Goal: Task Accomplishment & Management: Use online tool/utility

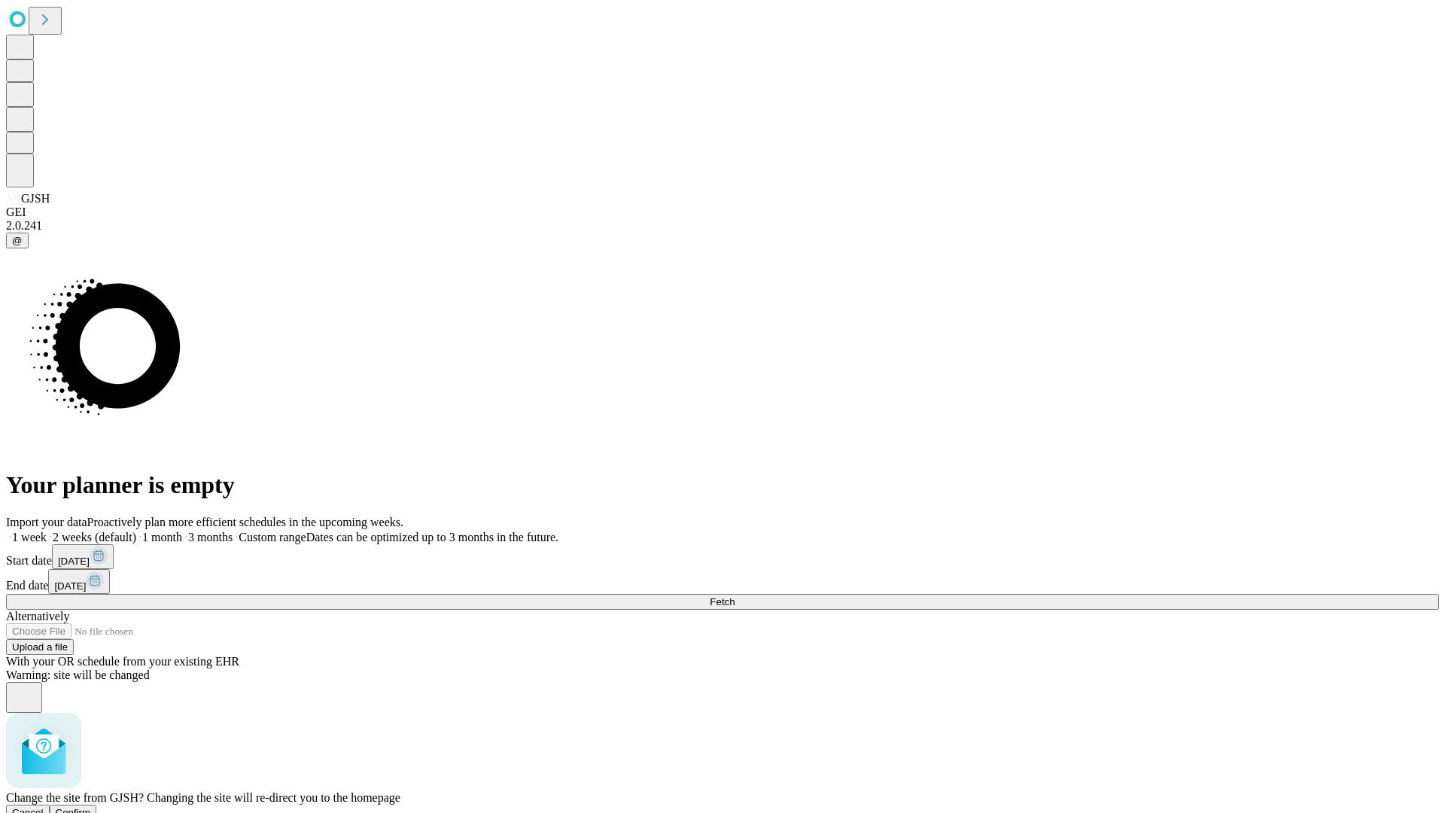
click at [91, 807] on span "Confirm" at bounding box center [73, 812] width 35 height 11
click at [136, 531] on label "2 weeks (default)" at bounding box center [92, 537] width 90 height 13
click at [734, 596] on span "Fetch" at bounding box center [722, 601] width 25 height 11
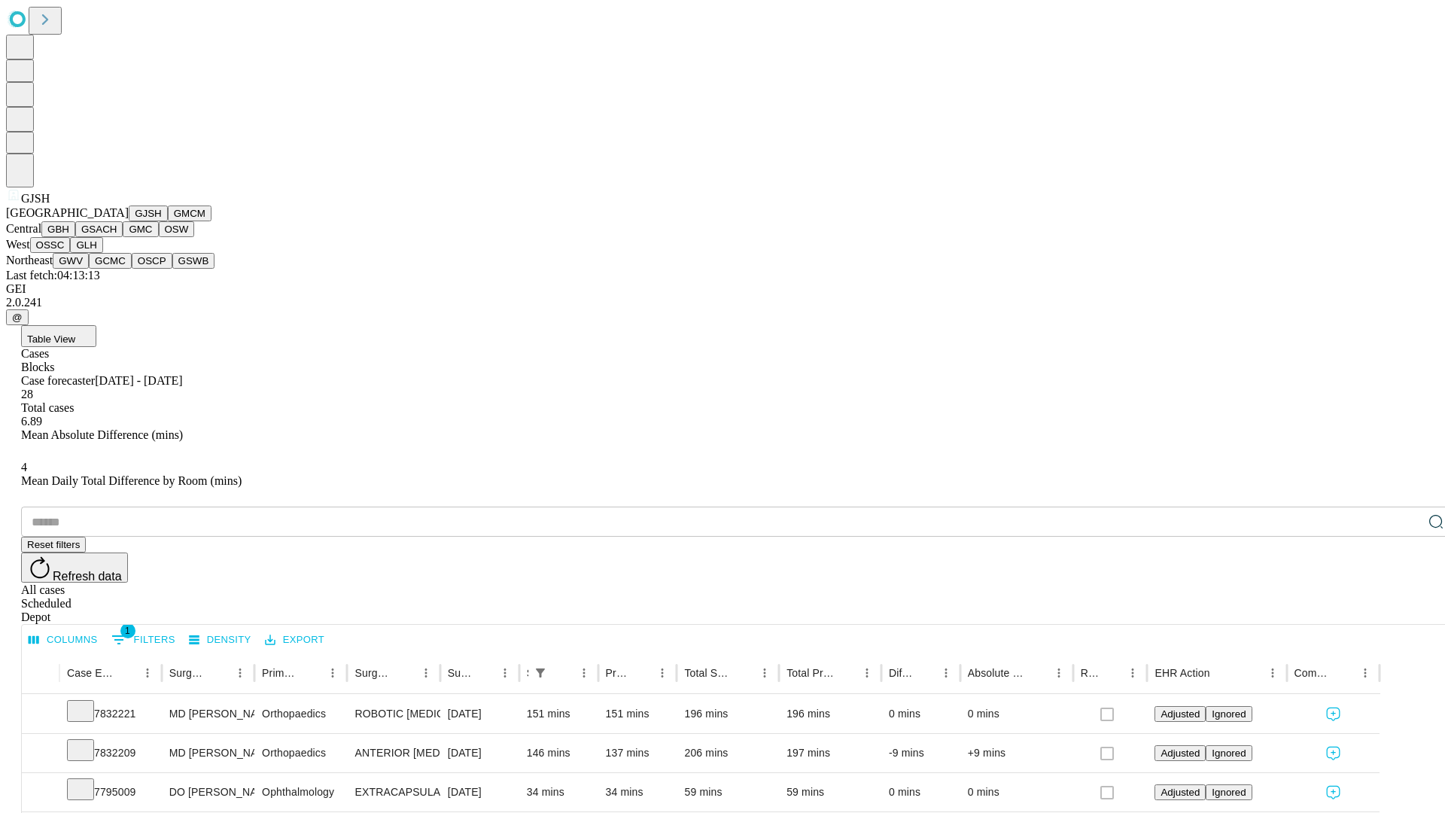
click at [168, 221] on button "GMCM" at bounding box center [190, 213] width 44 height 16
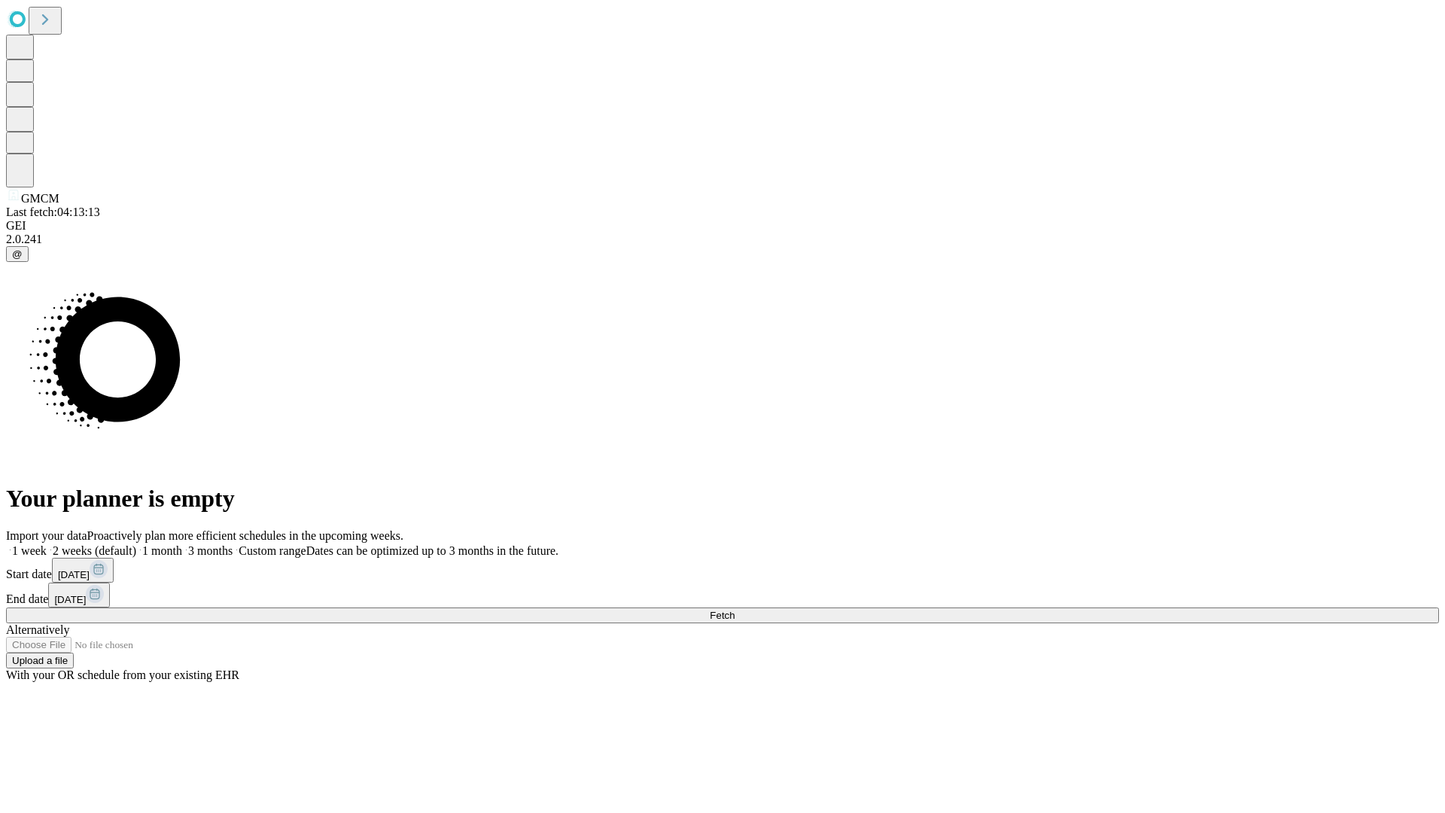
click at [136, 544] on label "2 weeks (default)" at bounding box center [92, 550] width 90 height 13
click at [734, 610] on span "Fetch" at bounding box center [722, 615] width 25 height 11
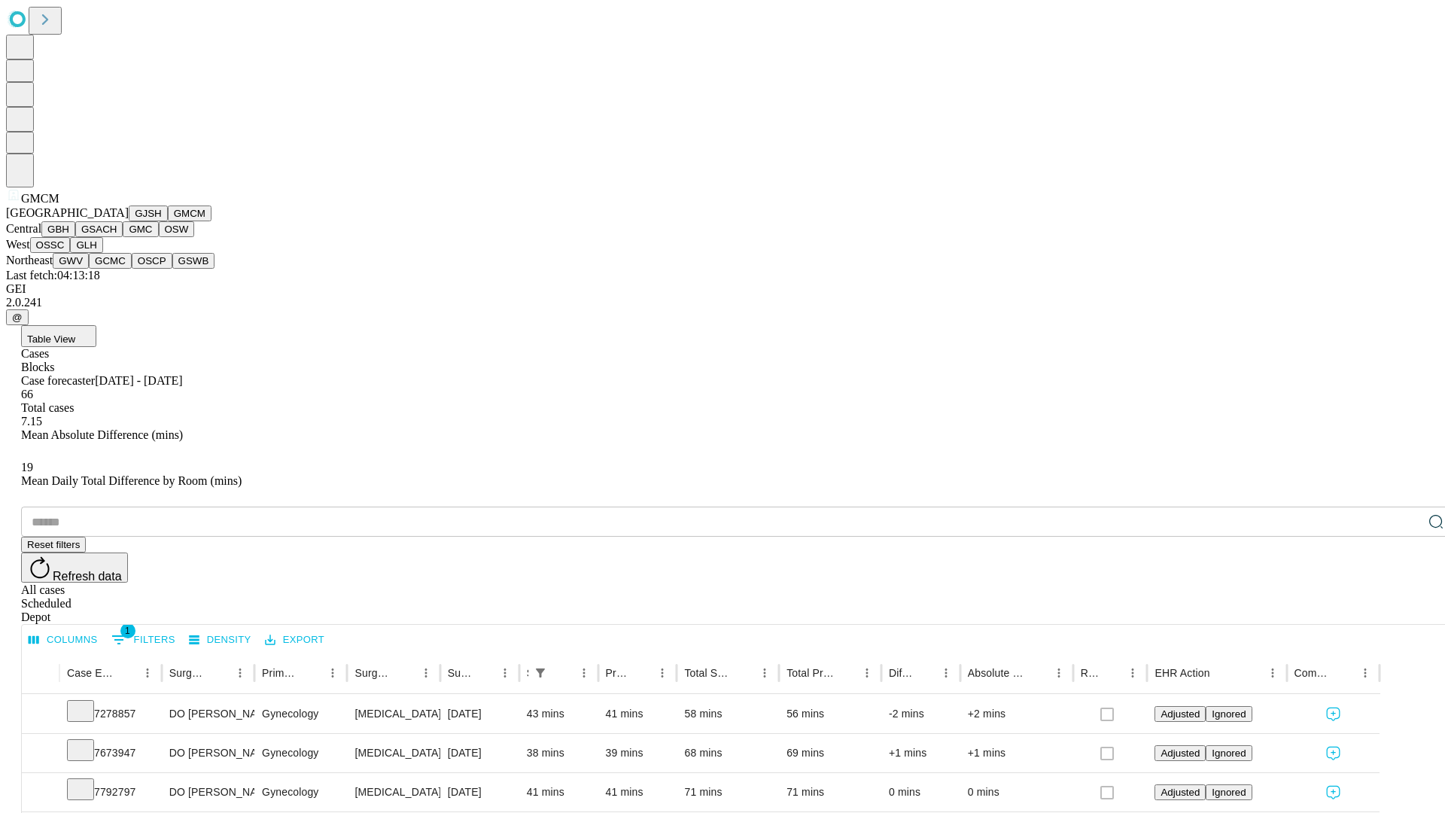
click at [75, 237] on button "GBH" at bounding box center [58, 229] width 34 height 16
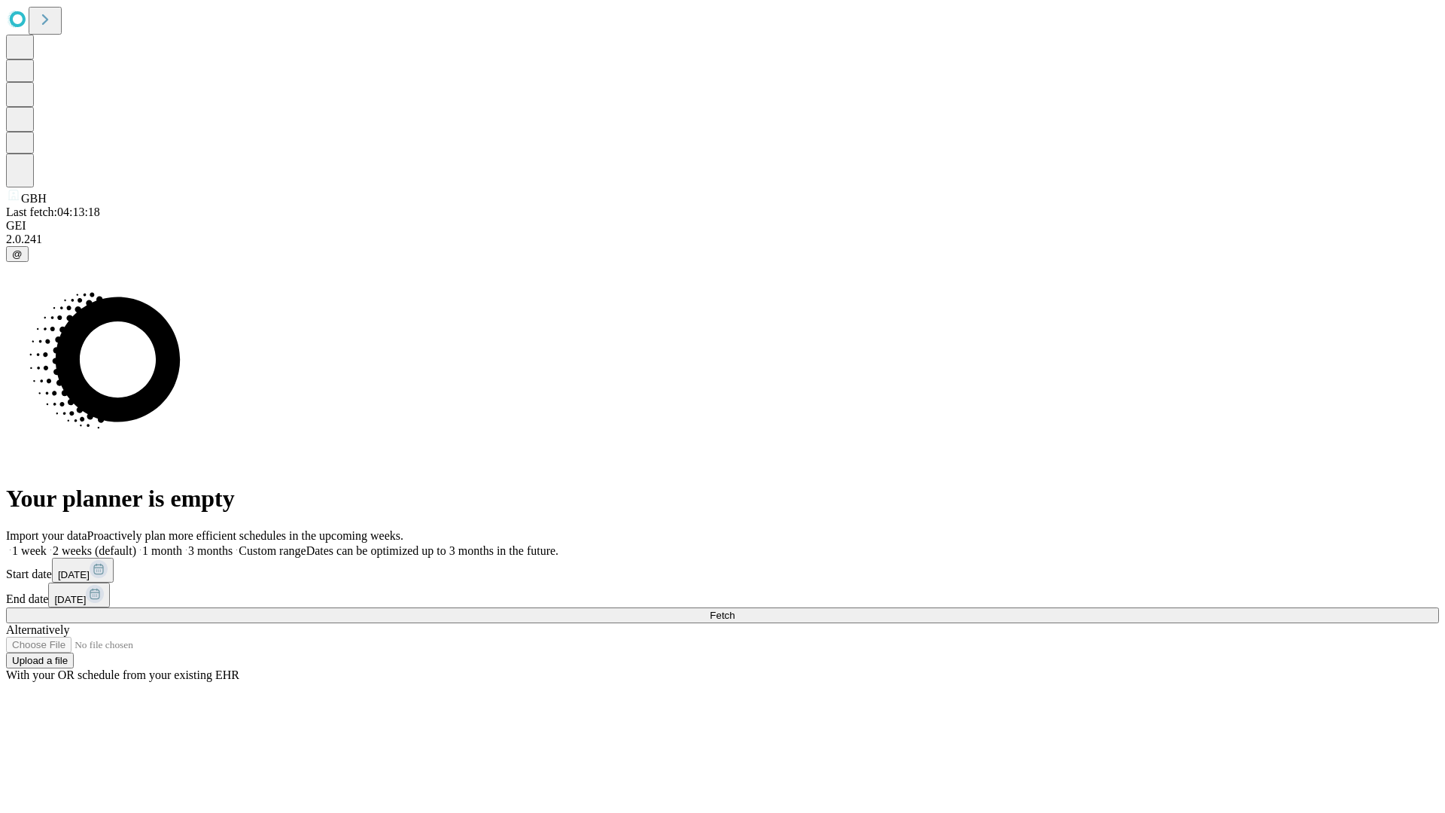
click at [136, 544] on label "2 weeks (default)" at bounding box center [92, 550] width 90 height 13
click at [734, 610] on span "Fetch" at bounding box center [722, 615] width 25 height 11
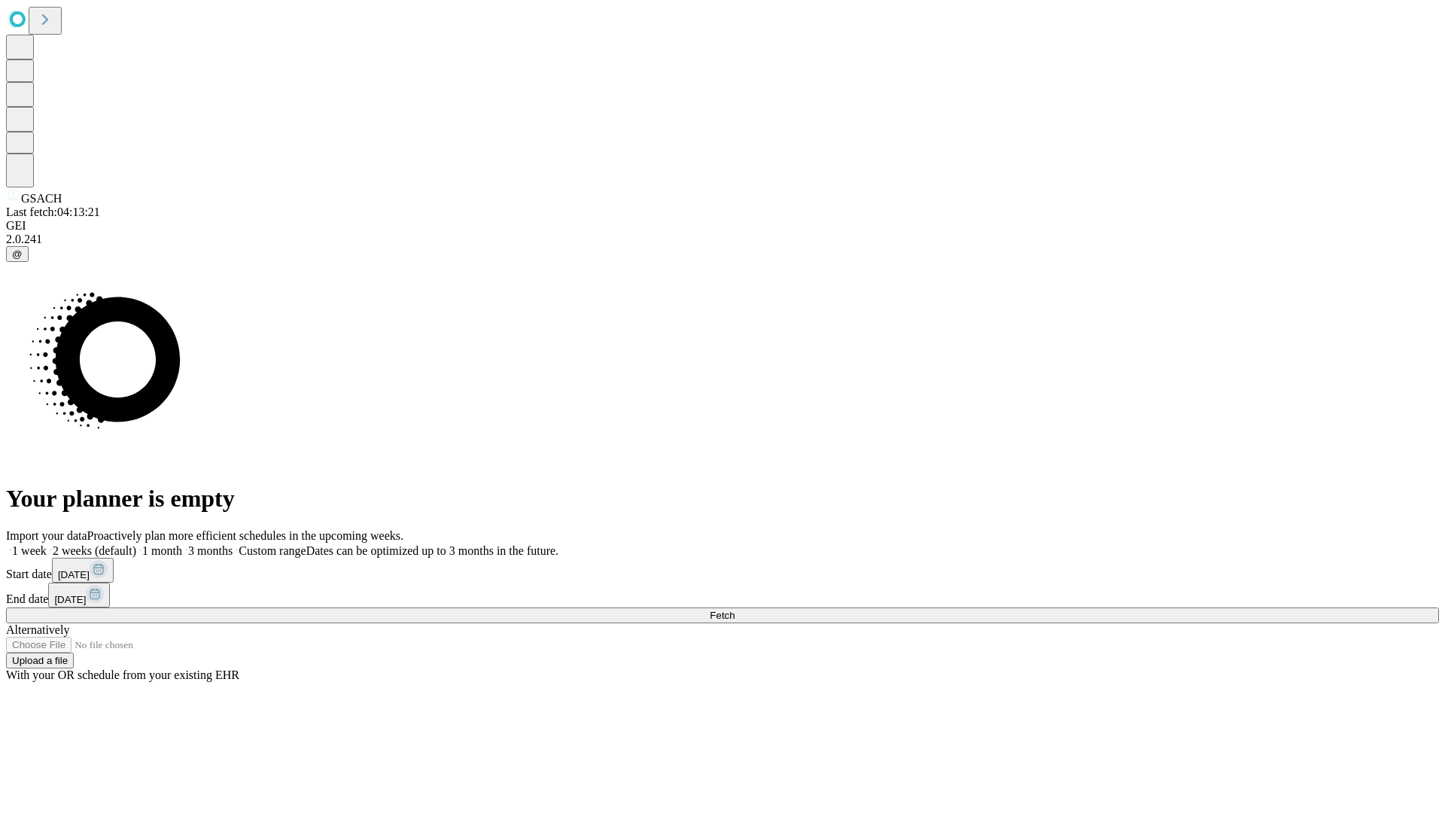
click at [136, 544] on label "2 weeks (default)" at bounding box center [92, 550] width 90 height 13
click at [734, 610] on span "Fetch" at bounding box center [722, 615] width 25 height 11
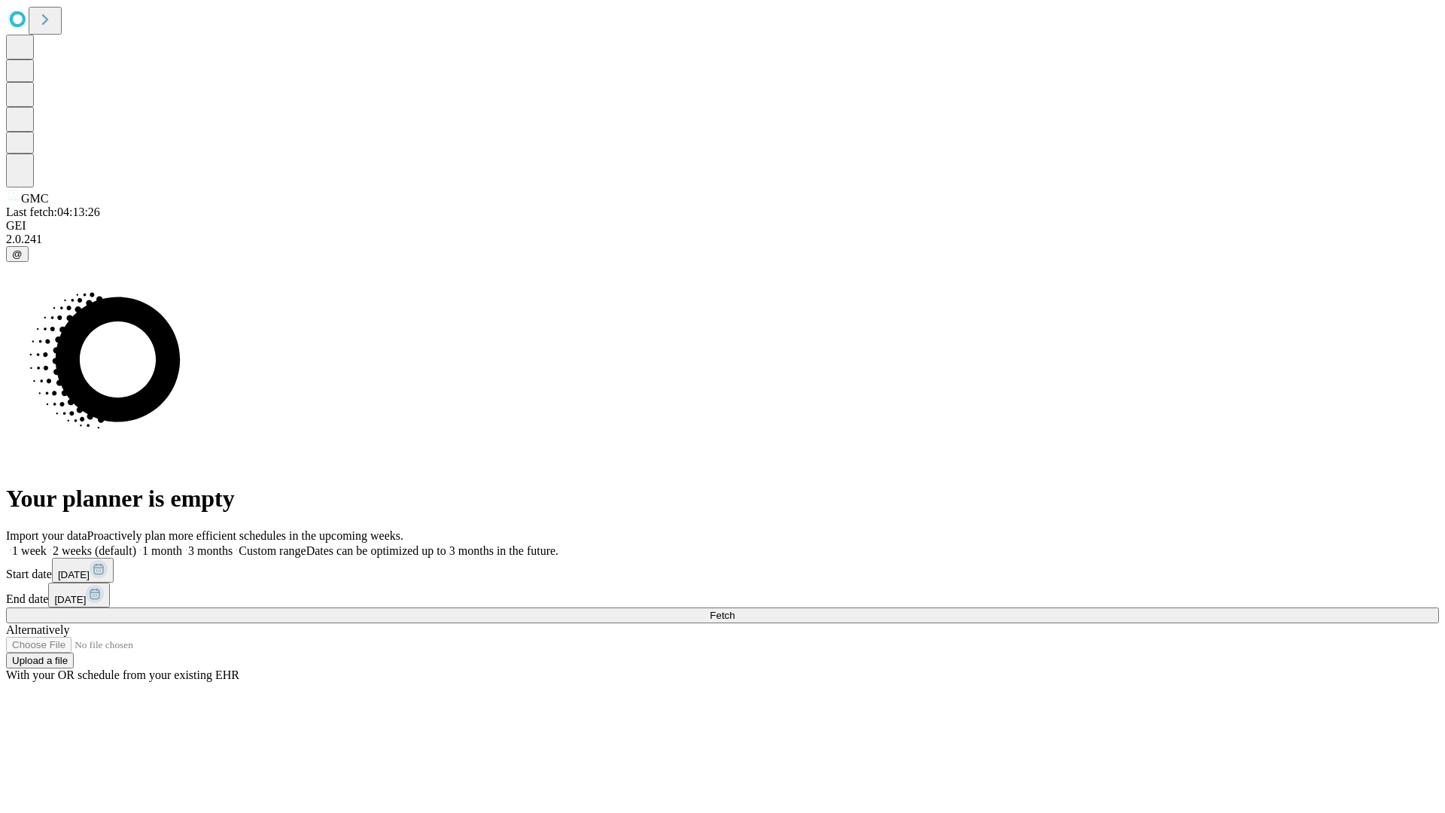
click at [136, 544] on label "2 weeks (default)" at bounding box center [92, 550] width 90 height 13
click at [734, 610] on span "Fetch" at bounding box center [722, 615] width 25 height 11
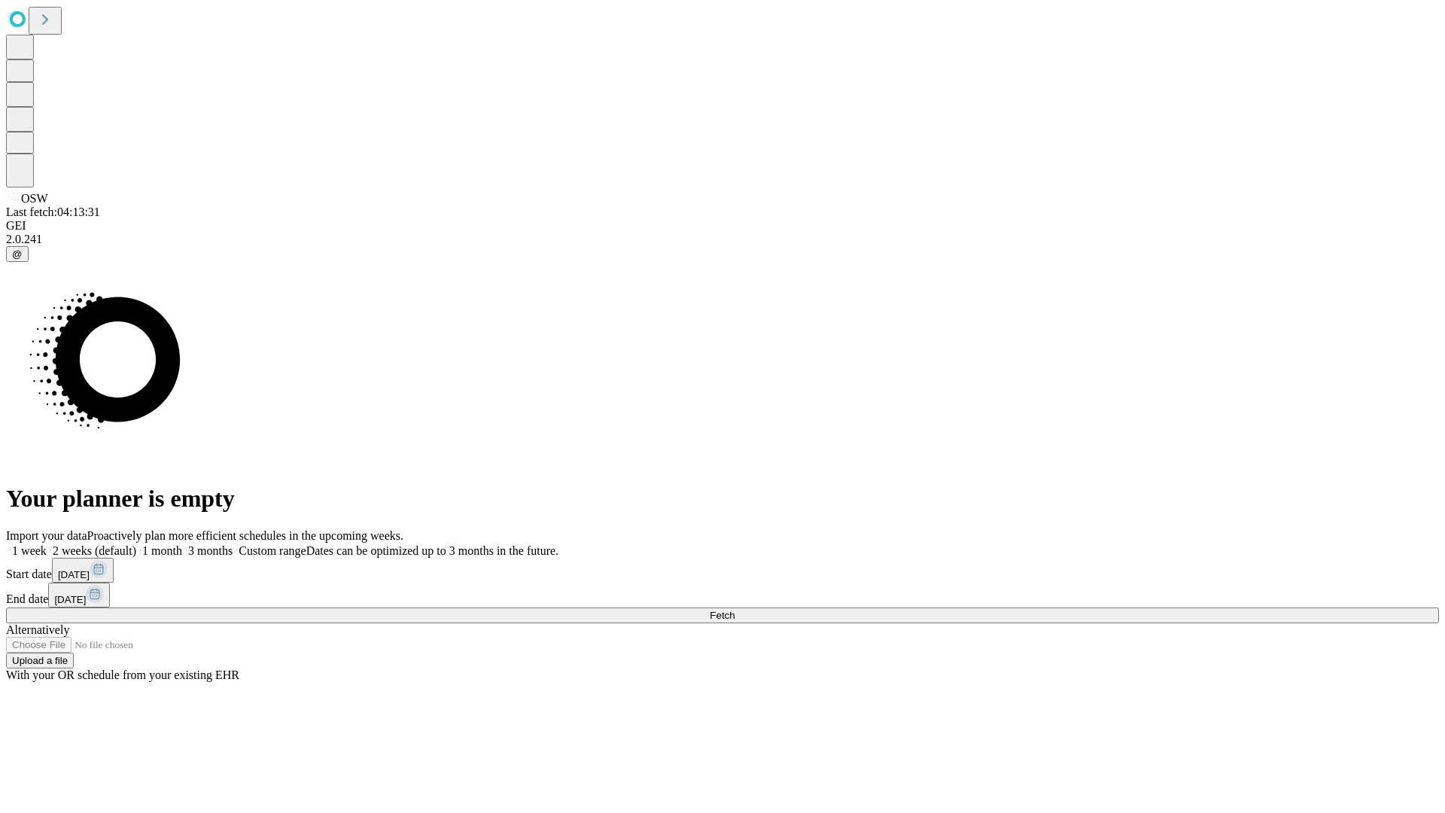
click at [734, 610] on span "Fetch" at bounding box center [722, 615] width 25 height 11
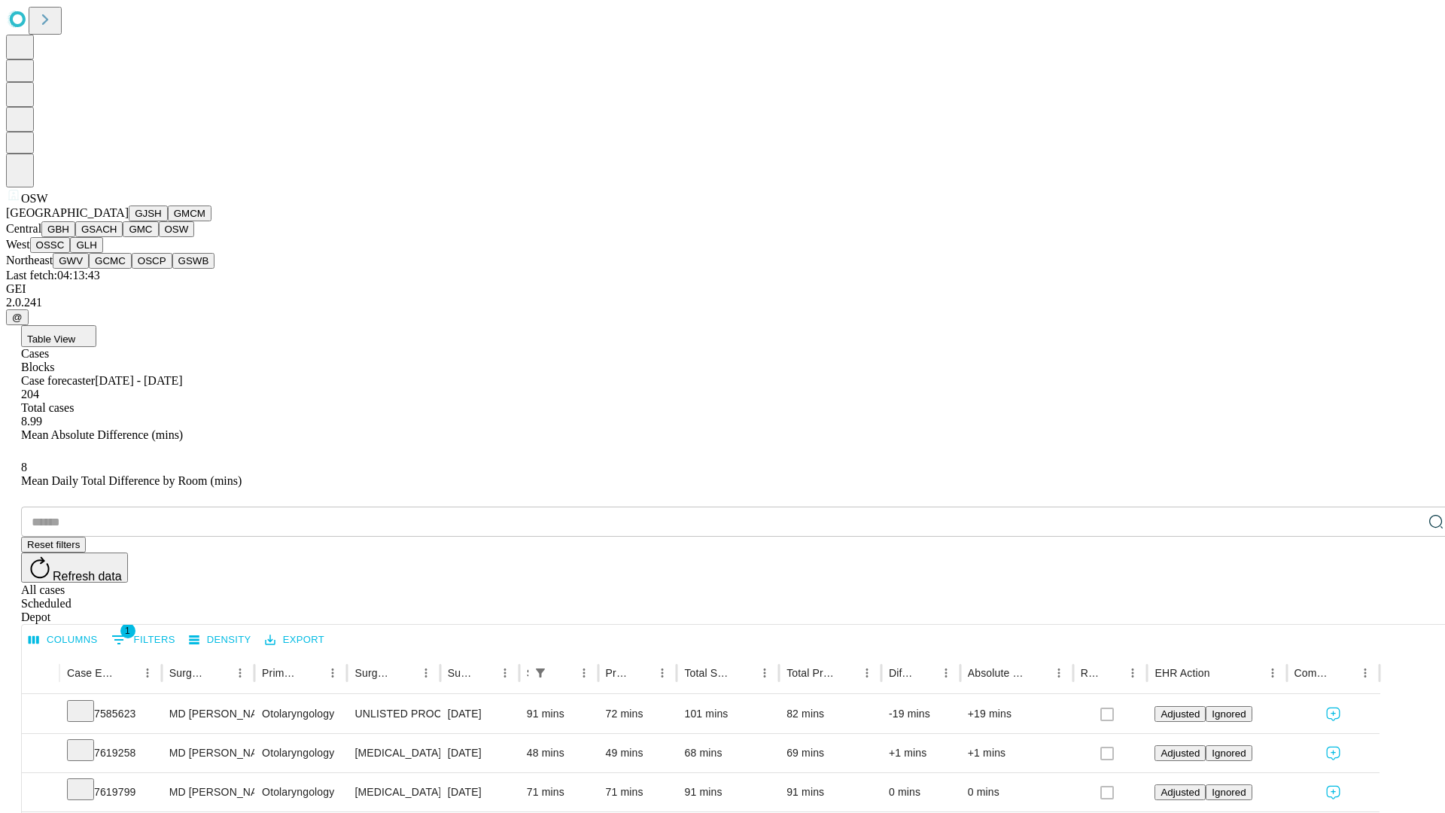
click at [71, 253] on button "OSSC" at bounding box center [50, 245] width 41 height 16
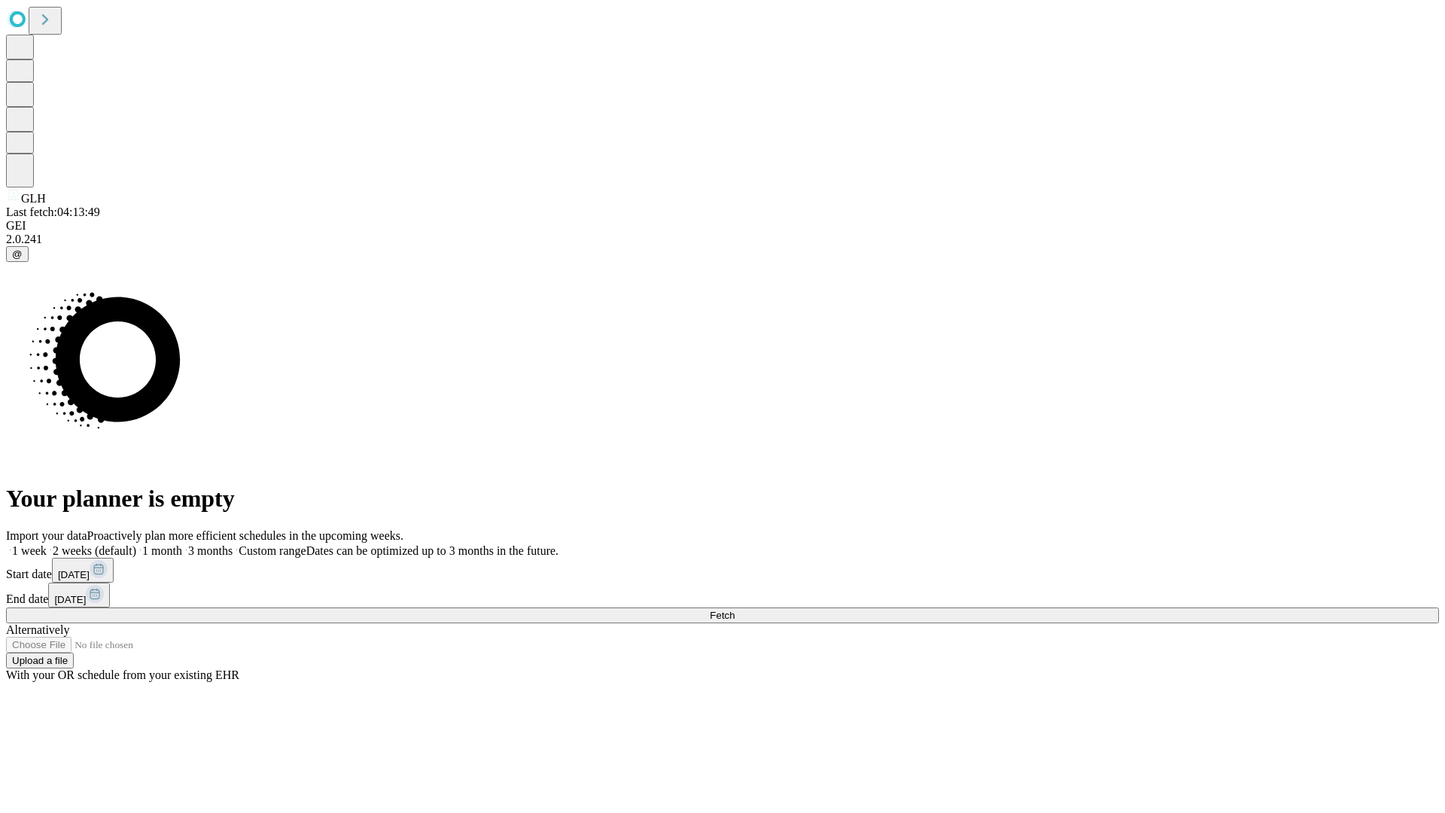
click at [136, 544] on label "2 weeks (default)" at bounding box center [92, 550] width 90 height 13
click at [734, 610] on span "Fetch" at bounding box center [722, 615] width 25 height 11
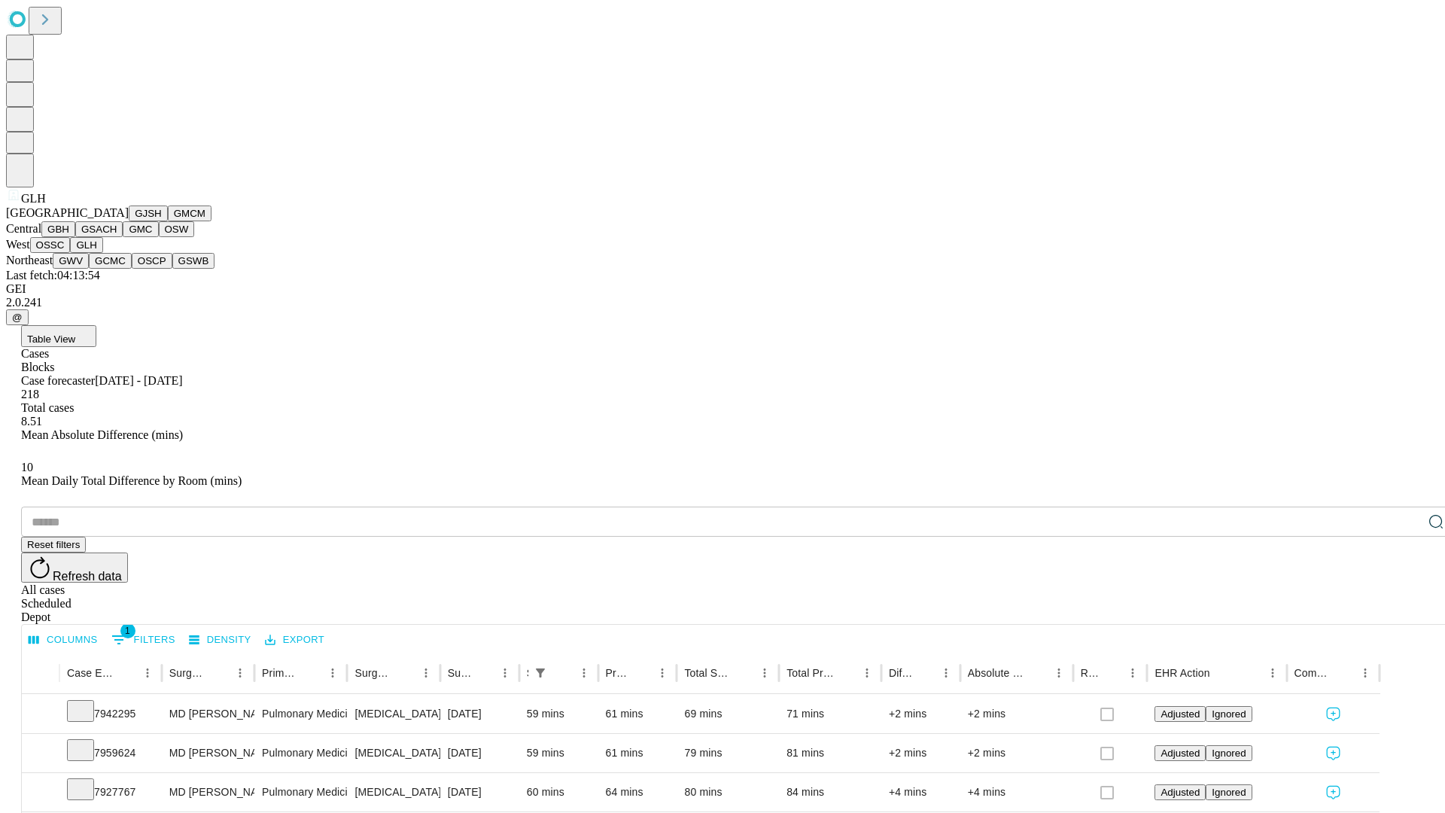
click at [89, 269] on button "GWV" at bounding box center [71, 261] width 36 height 16
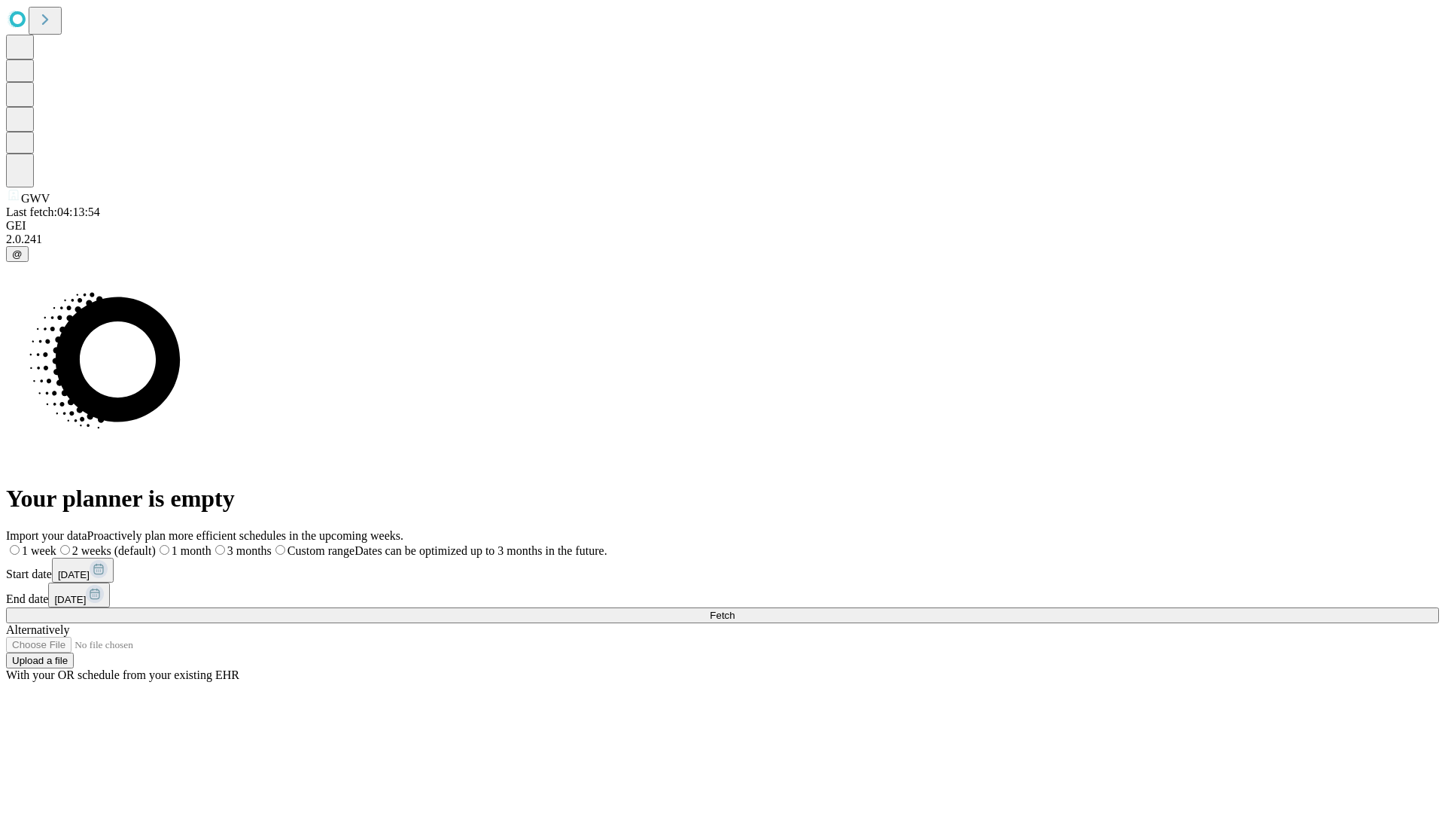
click at [156, 544] on label "2 weeks (default)" at bounding box center [105, 550] width 99 height 13
click at [734, 610] on span "Fetch" at bounding box center [722, 615] width 25 height 11
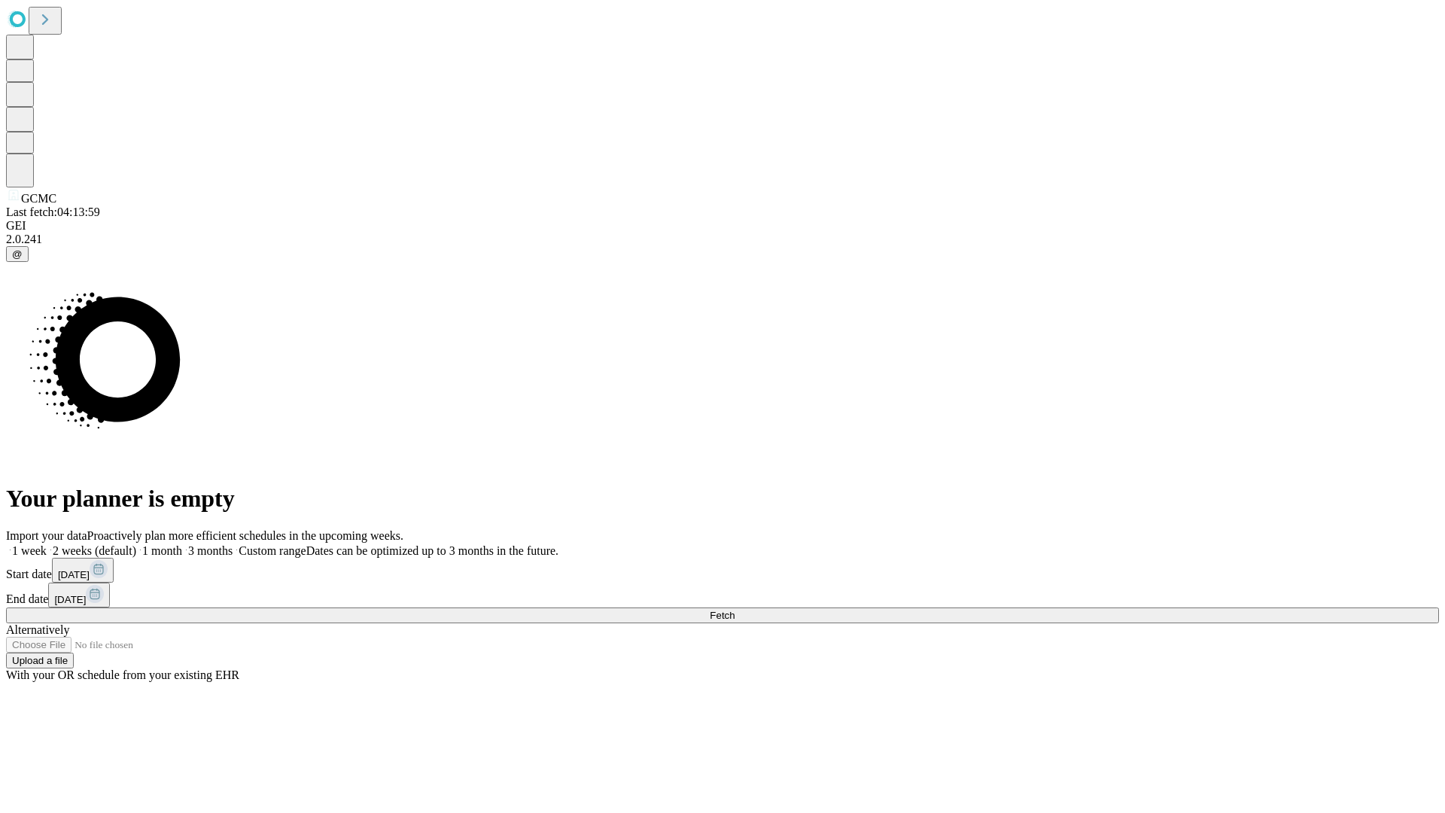
click at [136, 544] on label "2 weeks (default)" at bounding box center [92, 550] width 90 height 13
click at [734, 610] on span "Fetch" at bounding box center [722, 615] width 25 height 11
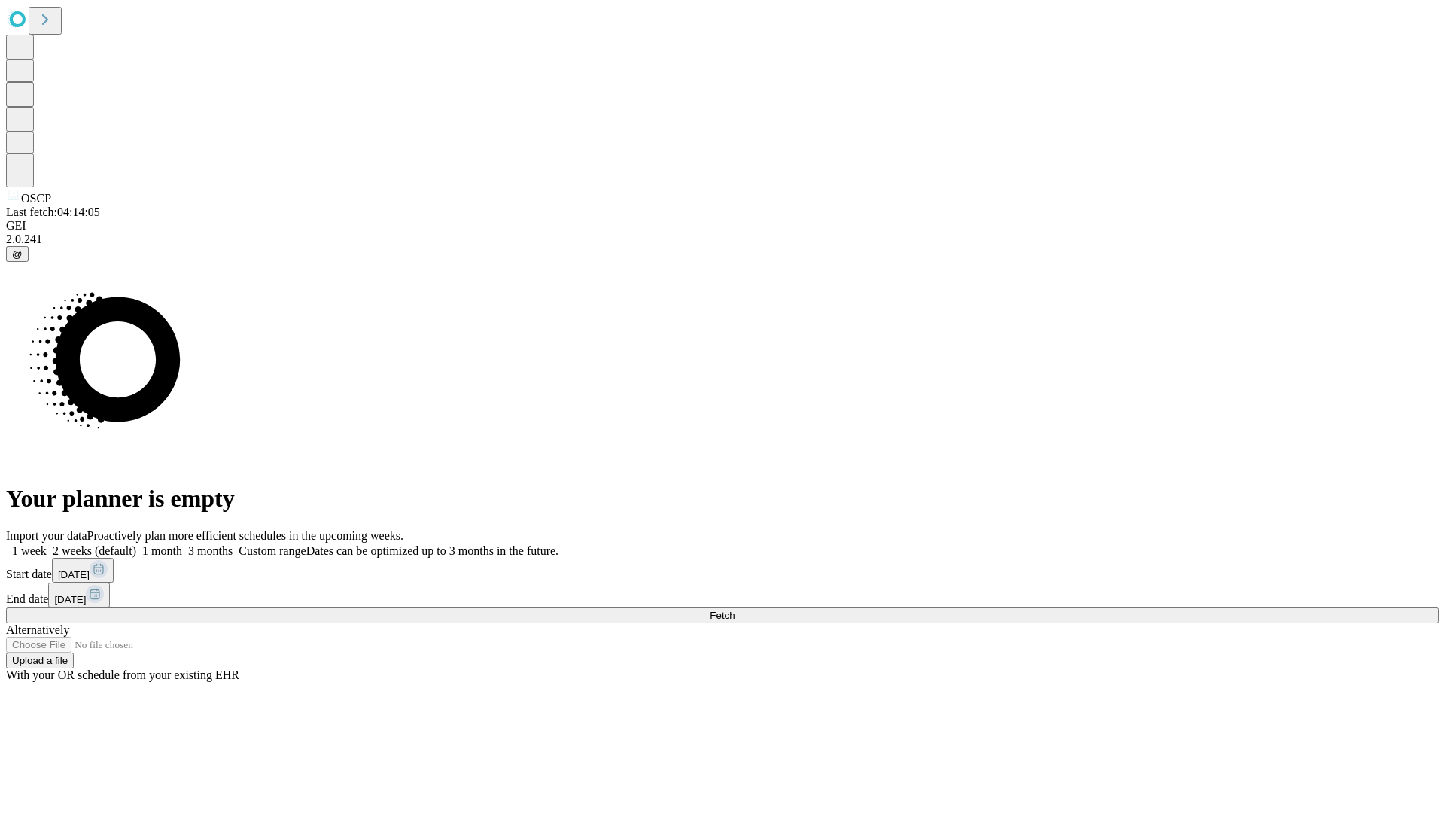
click at [136, 544] on label "2 weeks (default)" at bounding box center [92, 550] width 90 height 13
click at [734, 610] on span "Fetch" at bounding box center [722, 615] width 25 height 11
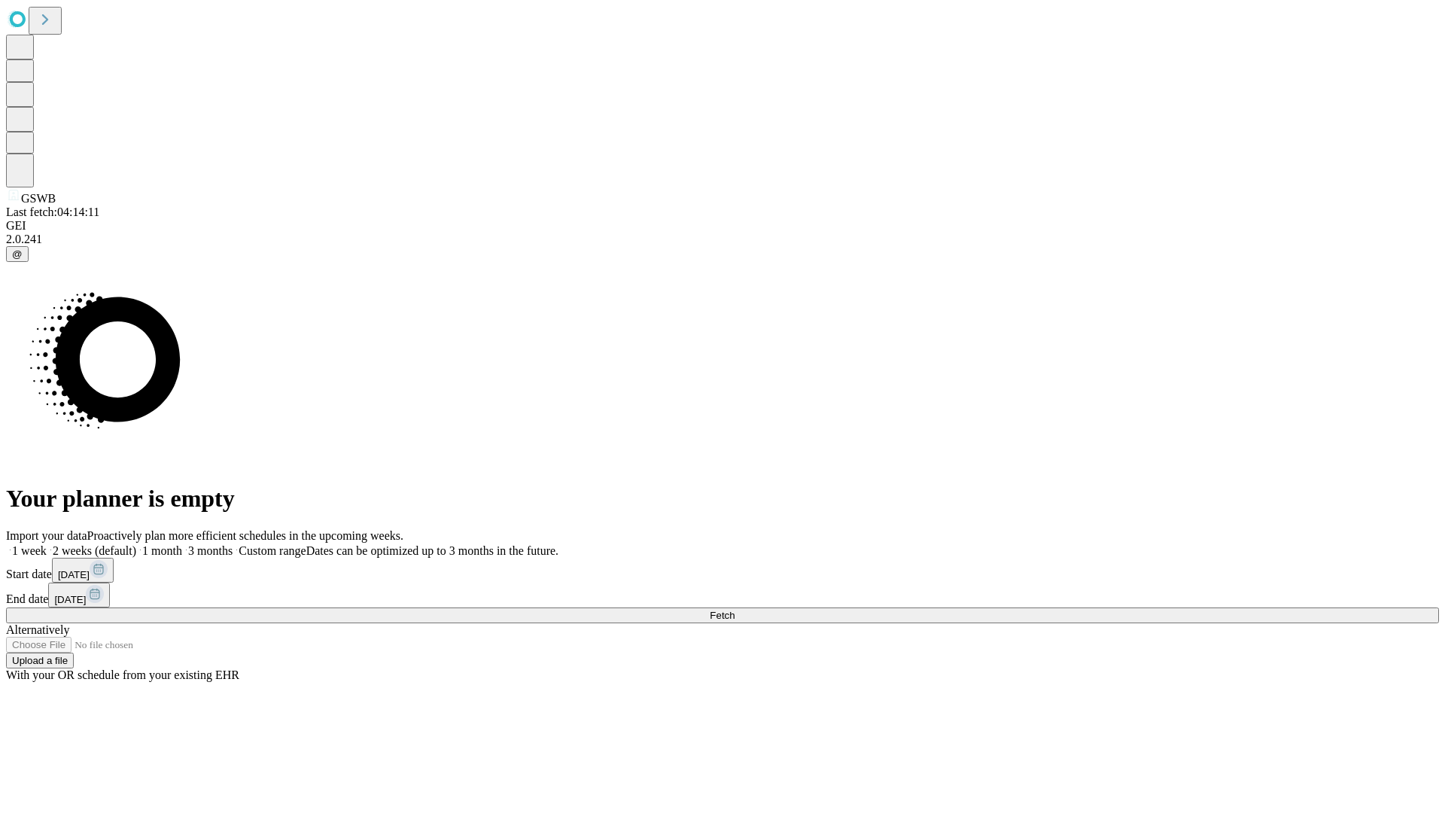
click at [136, 544] on label "2 weeks (default)" at bounding box center [92, 550] width 90 height 13
click at [734, 610] on span "Fetch" at bounding box center [722, 615] width 25 height 11
